Goal: Navigation & Orientation: Go to known website

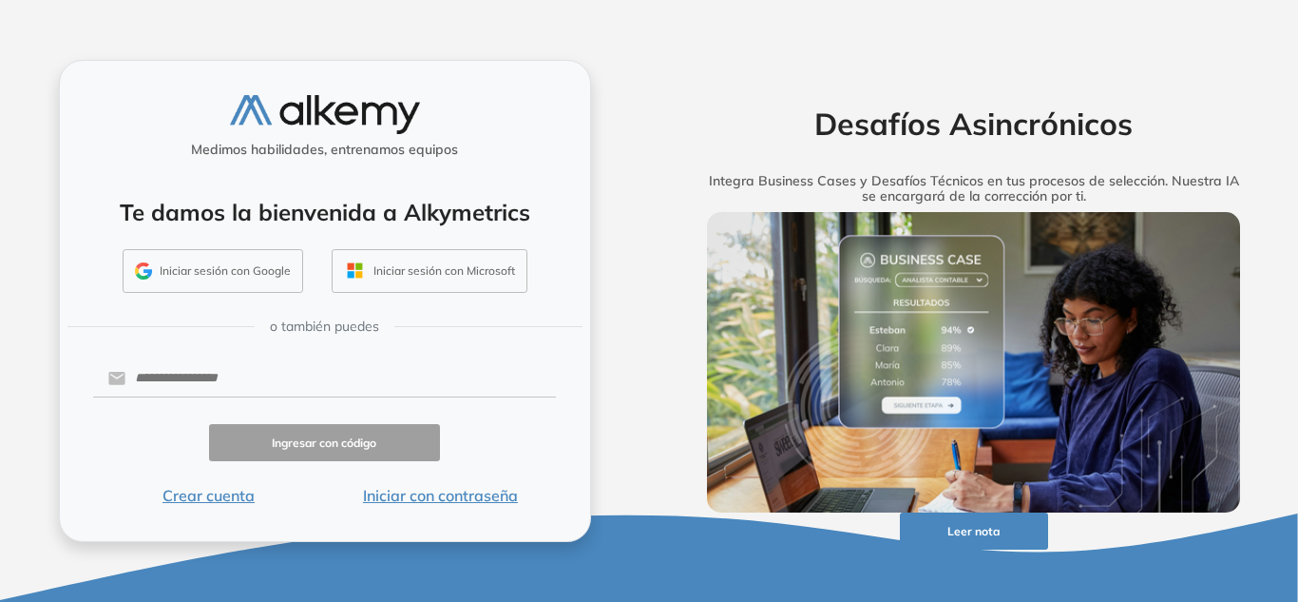
click at [283, 272] on button "Iniciar sesión con Google" at bounding box center [213, 271] width 181 height 44
click at [405, 385] on input "text" at bounding box center [340, 378] width 431 height 36
click at [166, 261] on button "Iniciar sesión con Google" at bounding box center [213, 271] width 181 height 44
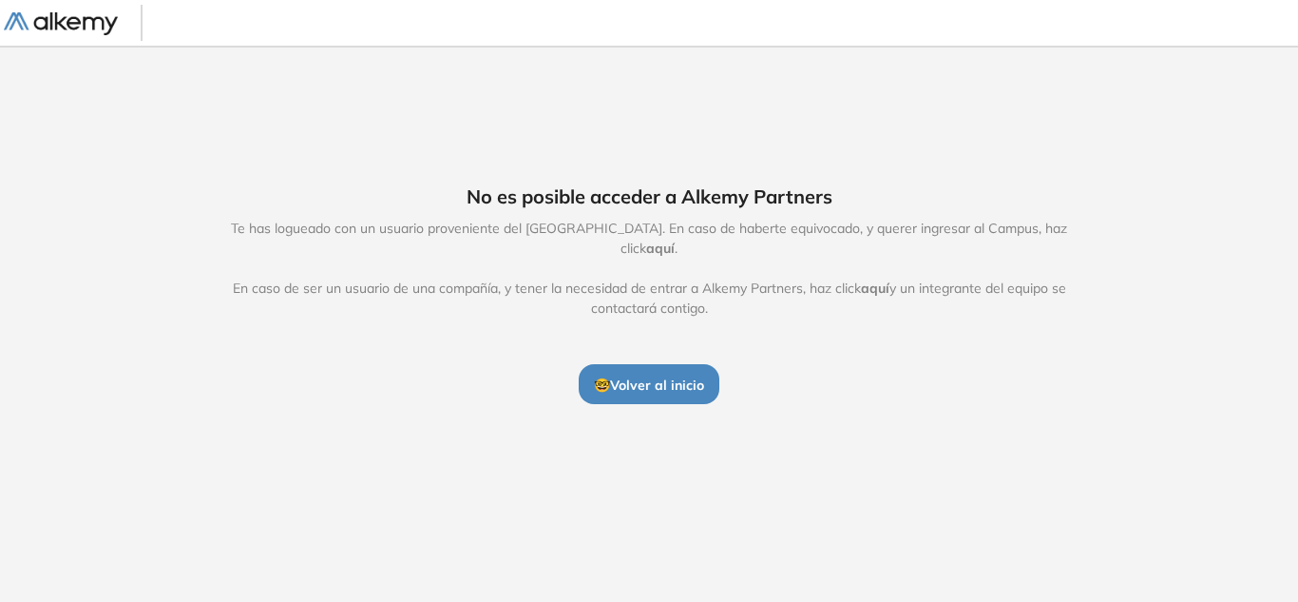
click at [619, 376] on span "🤓 Volver al inicio" at bounding box center [649, 384] width 110 height 17
